Goal: Information Seeking & Learning: Learn about a topic

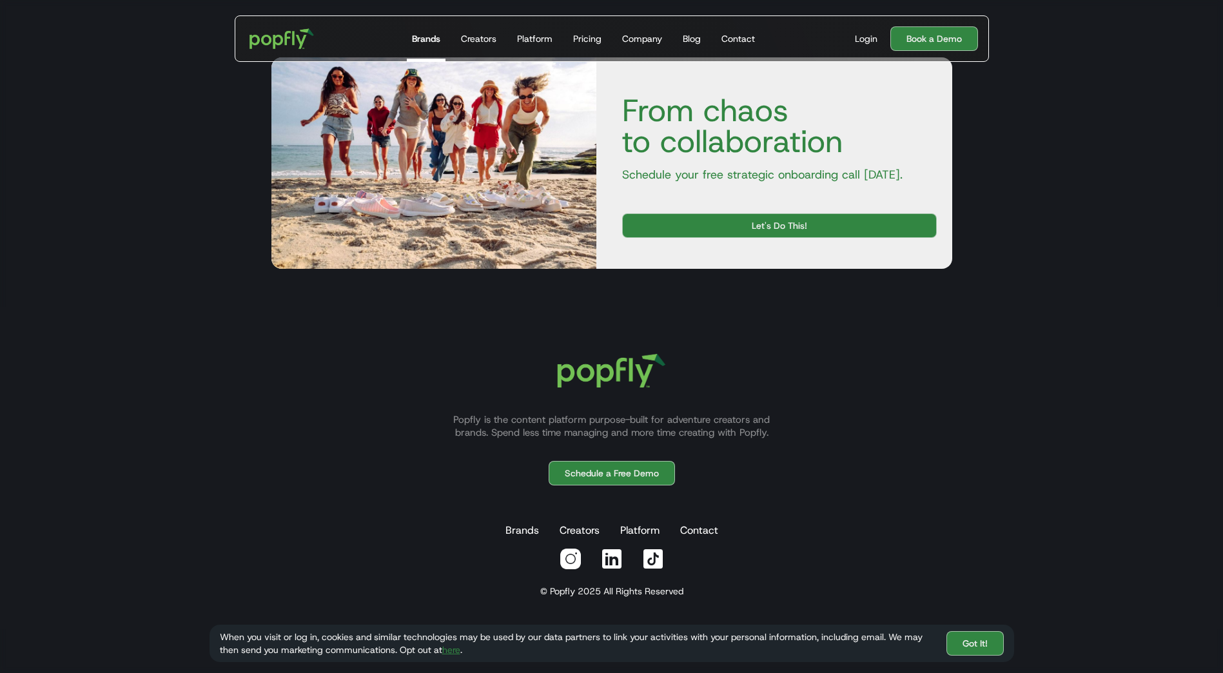
scroll to position [2405, 0]
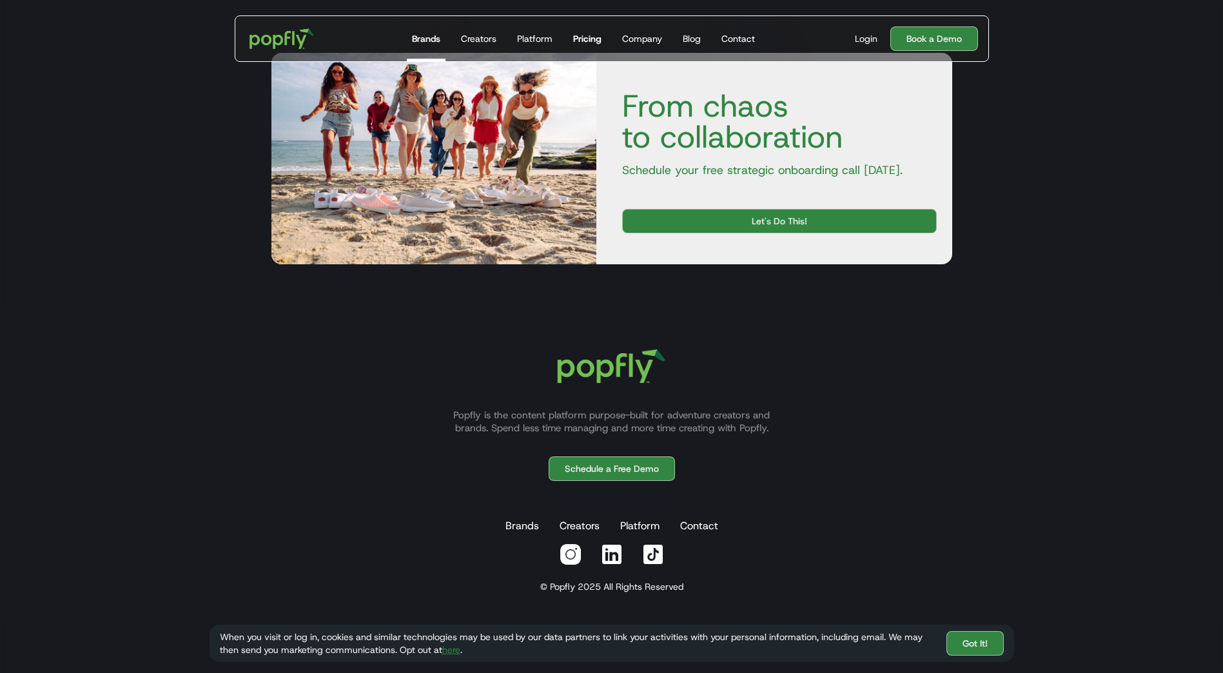
click at [592, 41] on div "Pricing" at bounding box center [587, 38] width 28 height 13
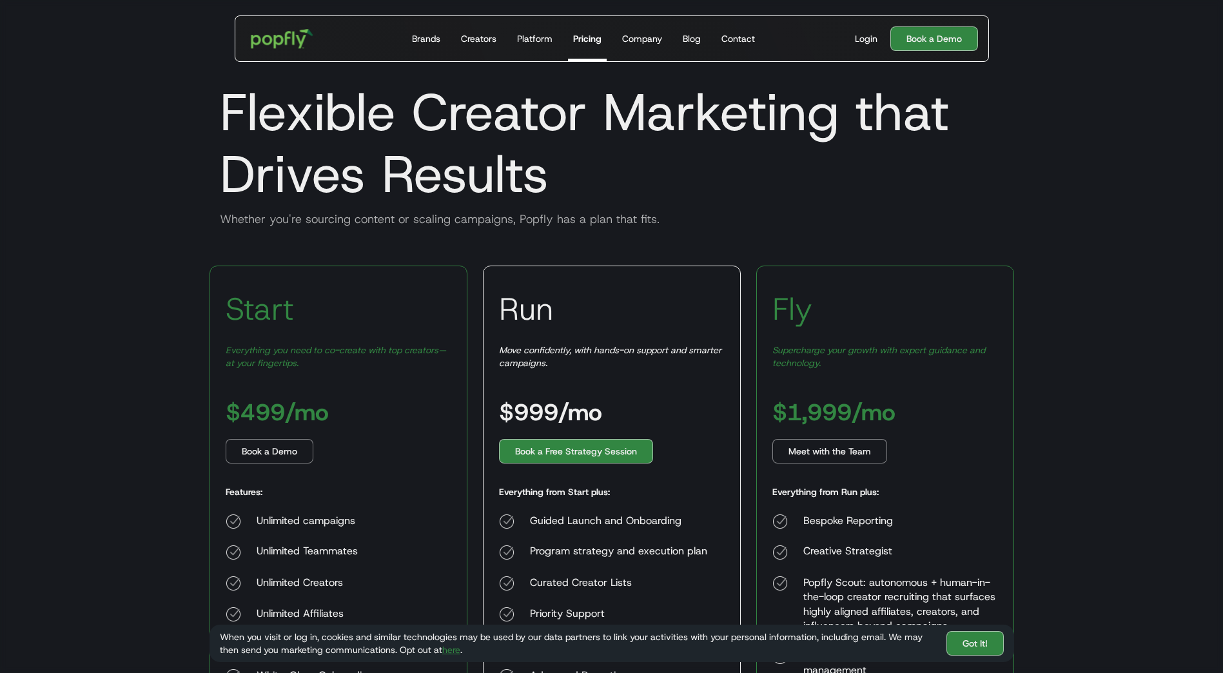
click at [269, 32] on img "home" at bounding box center [282, 38] width 80 height 37
